Goal: Information Seeking & Learning: Learn about a topic

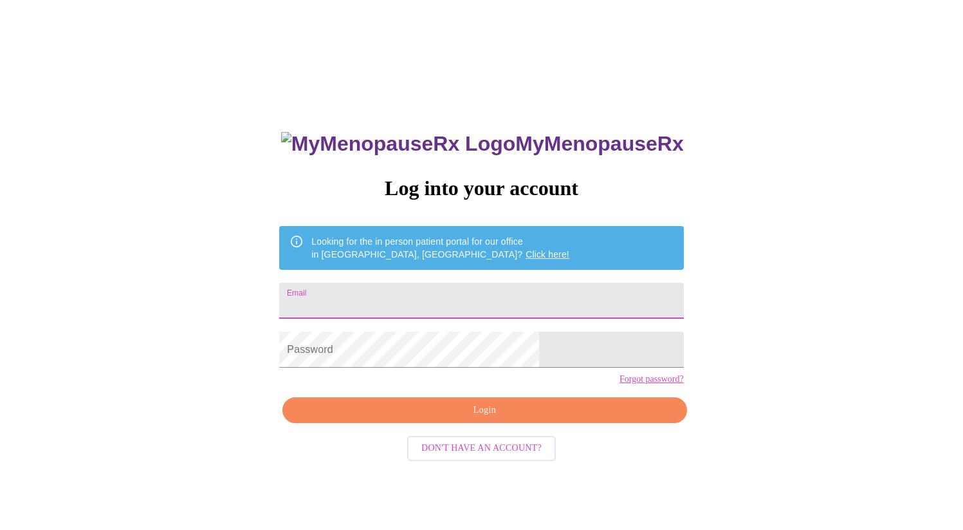
click at [488, 302] on input "Email" at bounding box center [481, 300] width 404 height 36
type input "pearlywhites4u2@gmail.com"
click at [504, 297] on input "Email" at bounding box center [481, 300] width 404 height 36
type input "pearlywhites4u2@gmail.com"
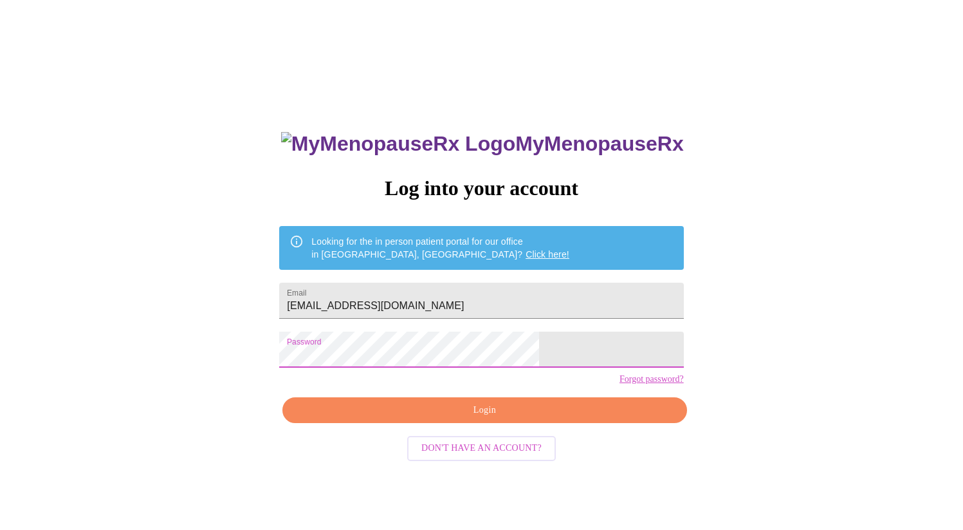
click at [508, 418] on span "Login" at bounding box center [484, 410] width 374 height 16
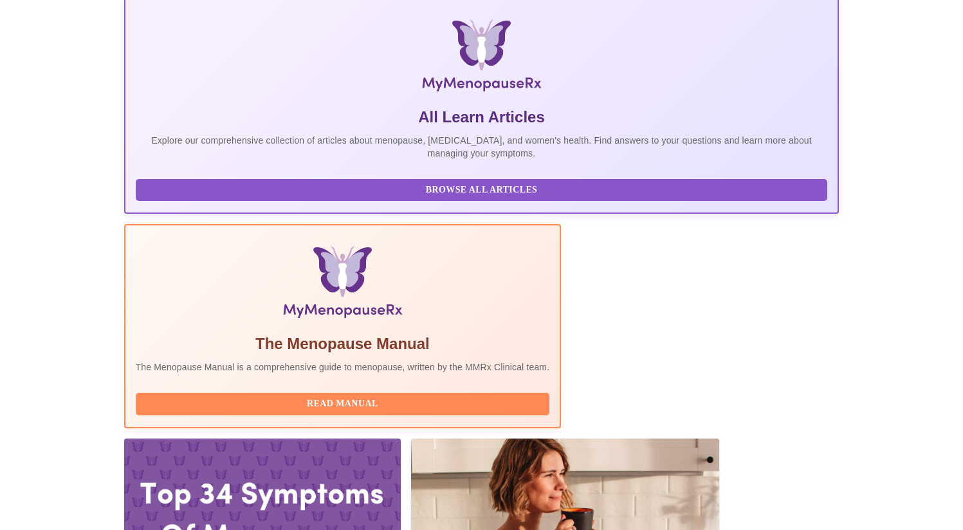
scroll to position [189, 0]
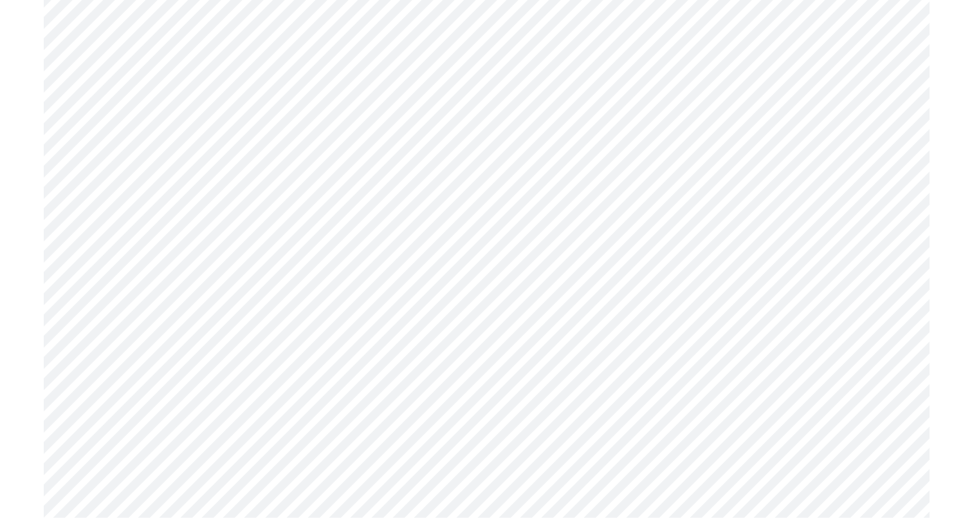
scroll to position [4709, 0]
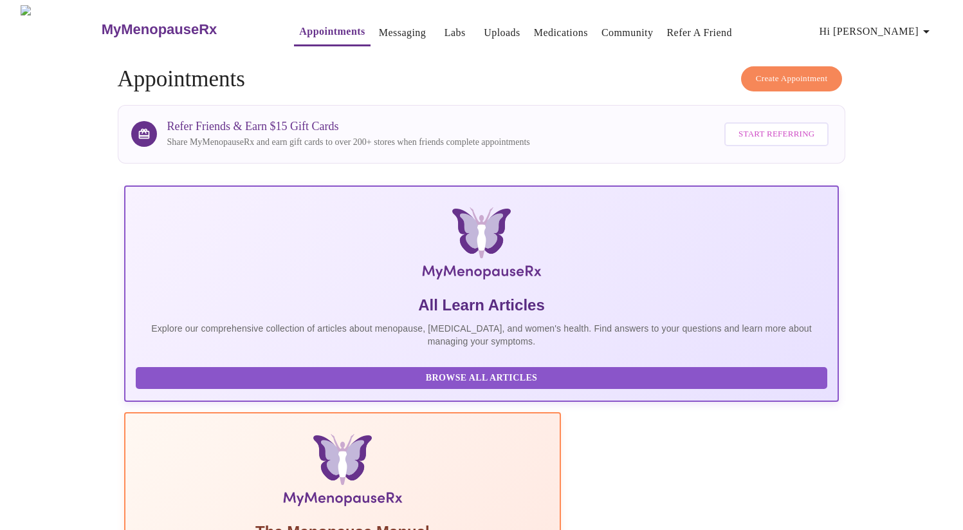
click at [239, 386] on span "Browse All Articles" at bounding box center [482, 378] width 667 height 16
click at [212, 378] on button "Browse All Articles" at bounding box center [482, 378] width 692 height 23
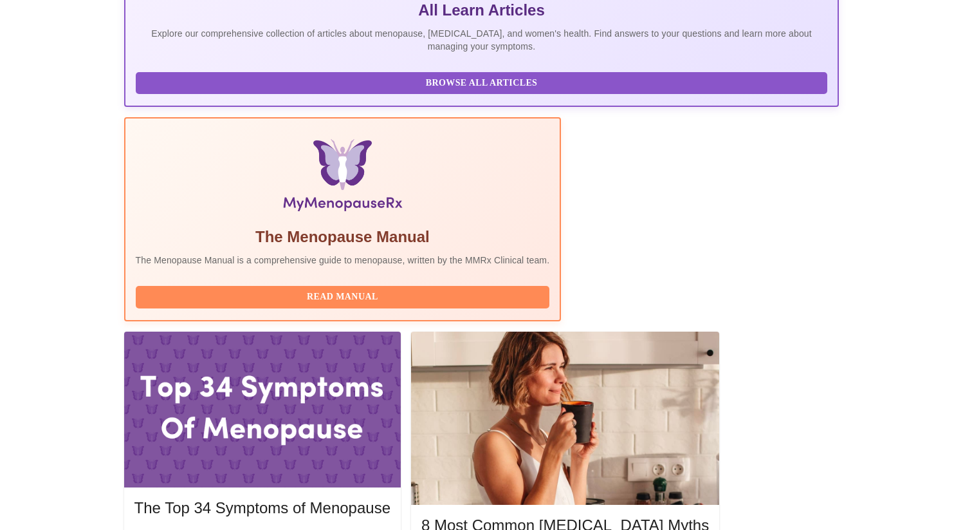
scroll to position [320, 0]
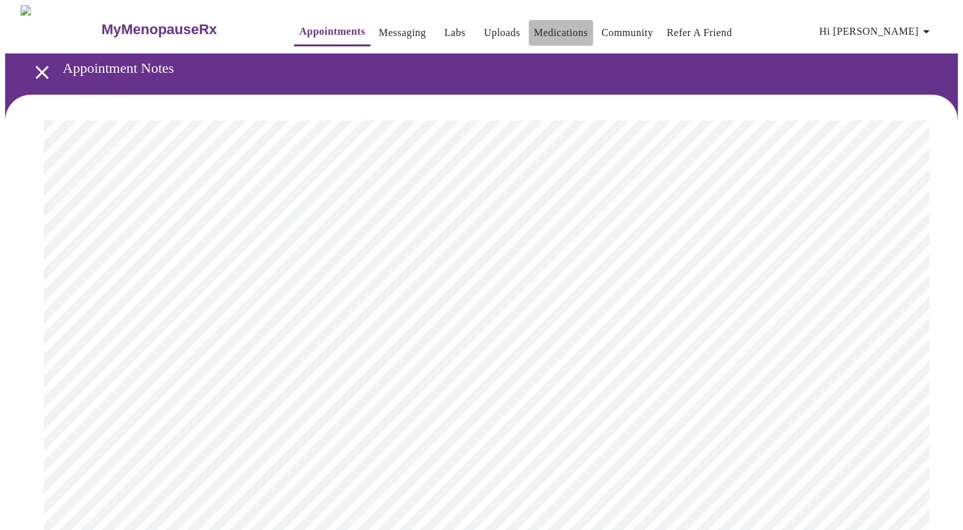
click at [534, 28] on link "Medications" at bounding box center [561, 33] width 54 height 18
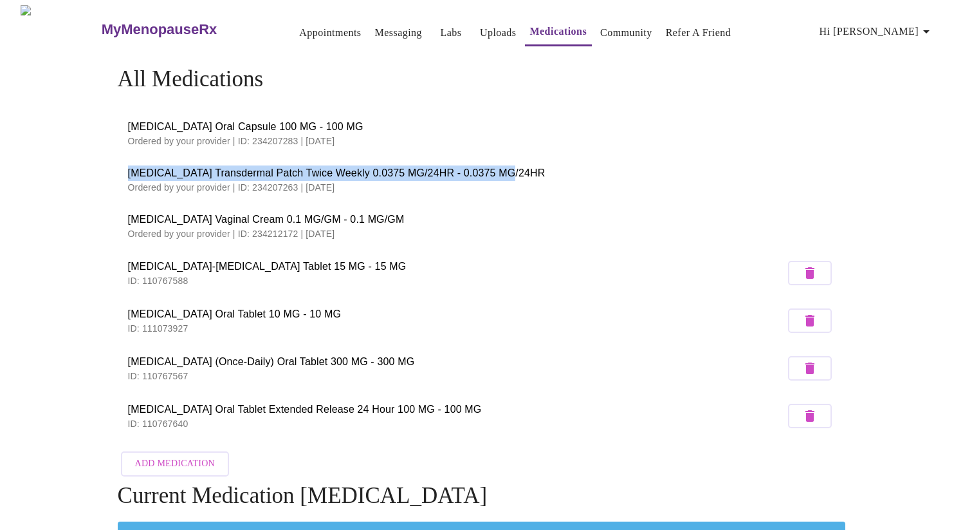
drag, startPoint x: 120, startPoint y: 164, endPoint x: 537, endPoint y: 162, distance: 417.0
click at [537, 162] on li "[MEDICAL_DATA] Transdermal Patch Twice Weekly 0.0375 MG/24HR - 0.0375 MG/24HR O…" at bounding box center [482, 179] width 728 height 46
copy span "[MEDICAL_DATA] Transdermal Patch Twice Weekly 0.0375 MG/24HR - 0.0375 MG/24HR"
